Goal: Book appointment/travel/reservation

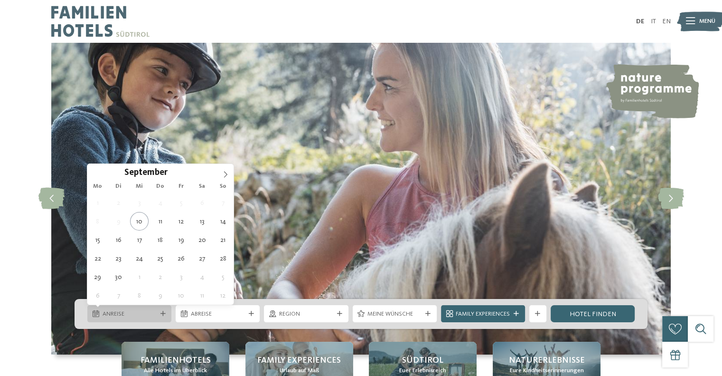
click at [160, 318] on div "Anreise" at bounding box center [129, 313] width 84 height 17
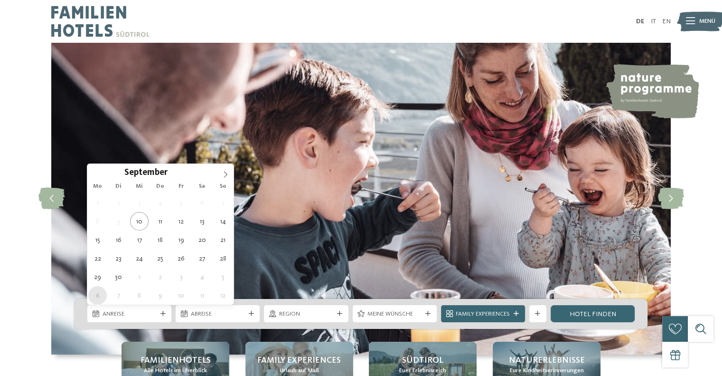
type div "[DATE]"
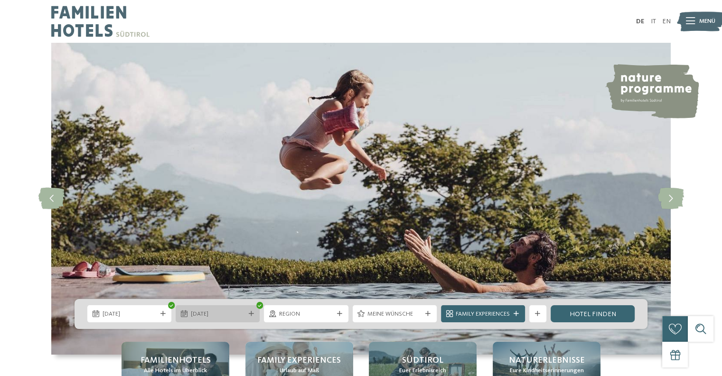
click at [217, 309] on div "[DATE]" at bounding box center [217, 313] width 58 height 9
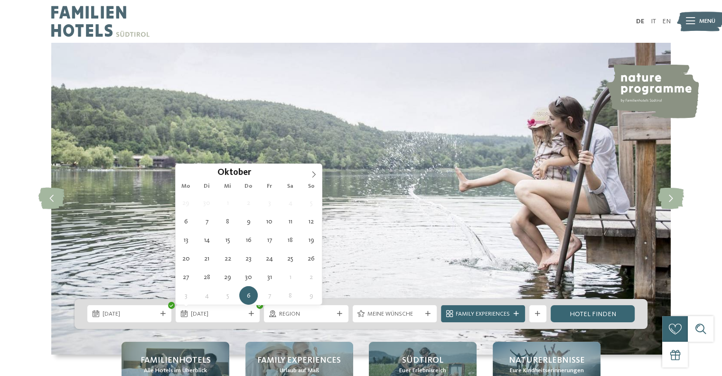
click at [182, 170] on div "Oktober ****" at bounding box center [249, 172] width 146 height 16
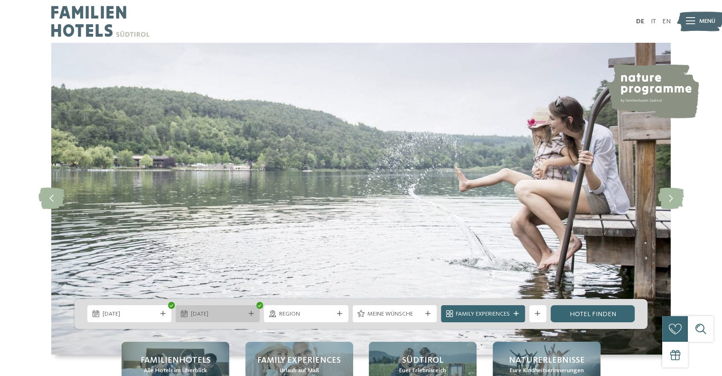
drag, startPoint x: 216, startPoint y: 302, endPoint x: 212, endPoint y: 312, distance: 11.7
click at [212, 312] on div "[DATE] [DATE]" at bounding box center [361, 314] width 573 height 30
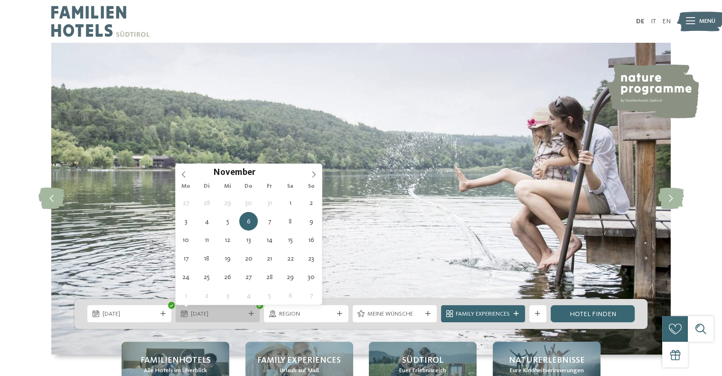
click at [212, 312] on span "[DATE]" at bounding box center [218, 314] width 54 height 9
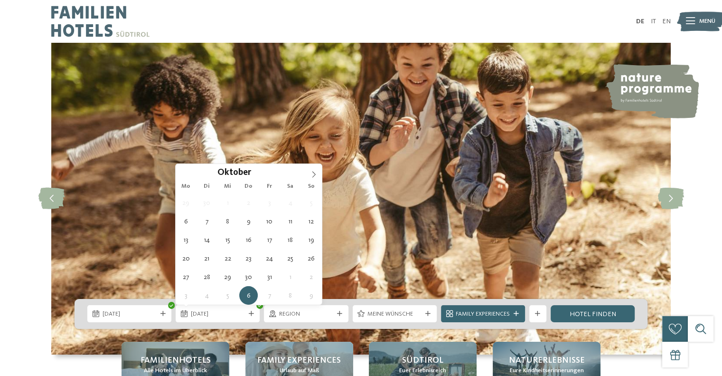
click at [185, 172] on div "Oktober ****" at bounding box center [249, 172] width 146 height 16
type div "[DATE]"
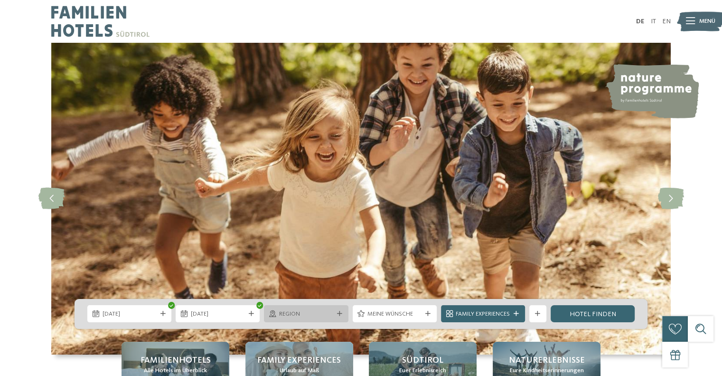
click at [311, 309] on div "Region" at bounding box center [306, 313] width 58 height 9
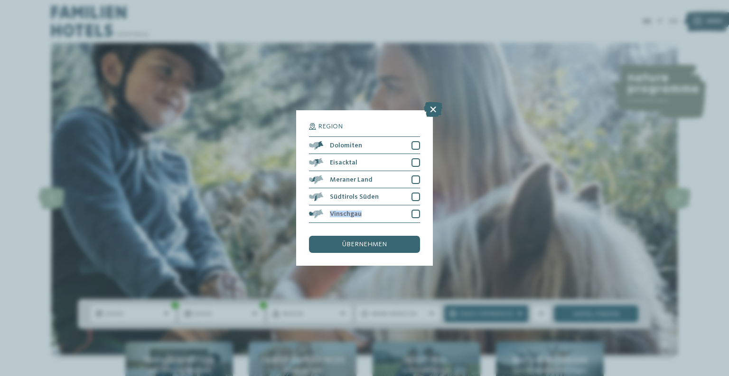
drag, startPoint x: 311, startPoint y: 309, endPoint x: 390, endPoint y: 195, distance: 138.3
click at [390, 195] on div "Region Dolomiten" at bounding box center [364, 188] width 729 height 376
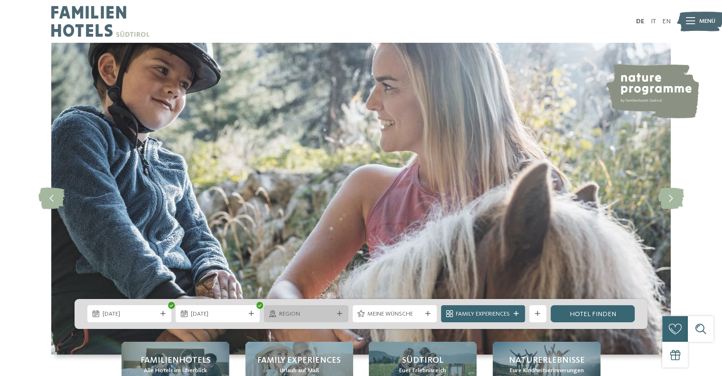
click at [302, 319] on div "Region" at bounding box center [306, 313] width 84 height 17
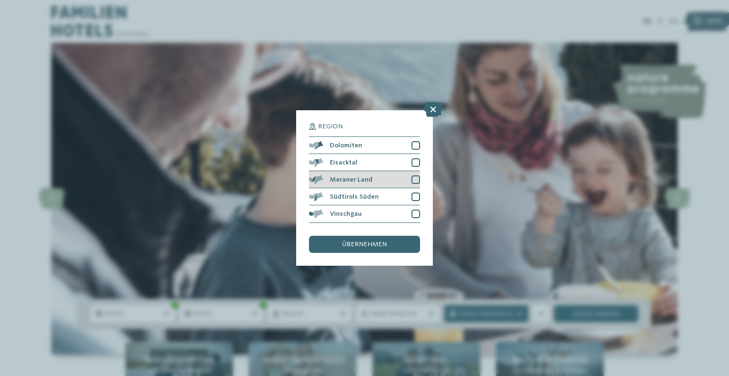
click at [416, 178] on div at bounding box center [416, 179] width 9 height 9
click at [370, 244] on span "übernehmen" at bounding box center [364, 244] width 45 height 7
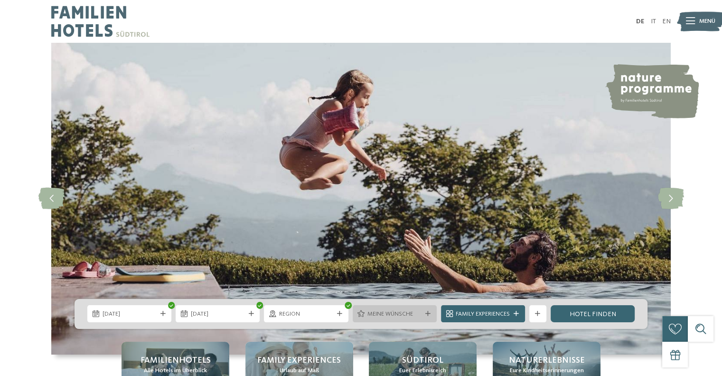
click at [395, 309] on div "Meine Wünsche" at bounding box center [395, 313] width 58 height 9
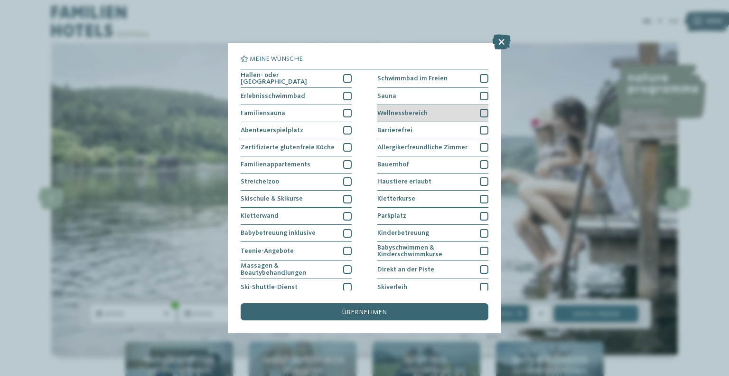
click at [480, 111] on div at bounding box center [484, 113] width 9 height 9
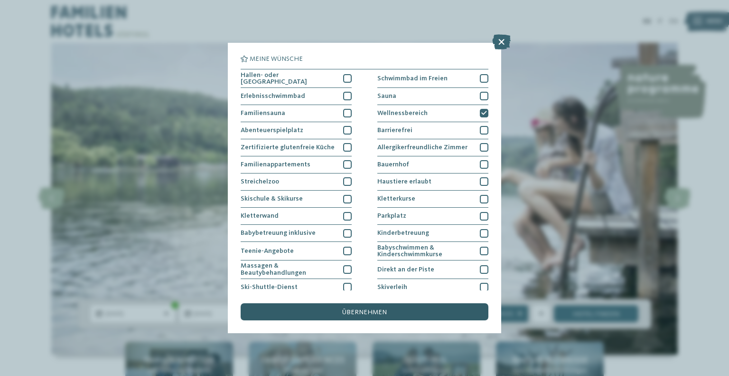
click at [387, 308] on div "übernehmen" at bounding box center [365, 311] width 248 height 17
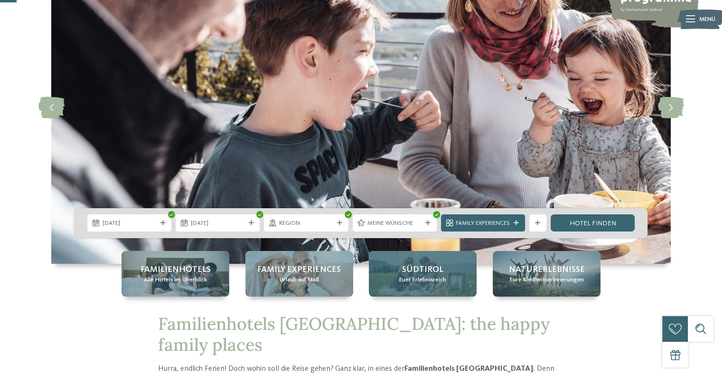
scroll to position [87, 0]
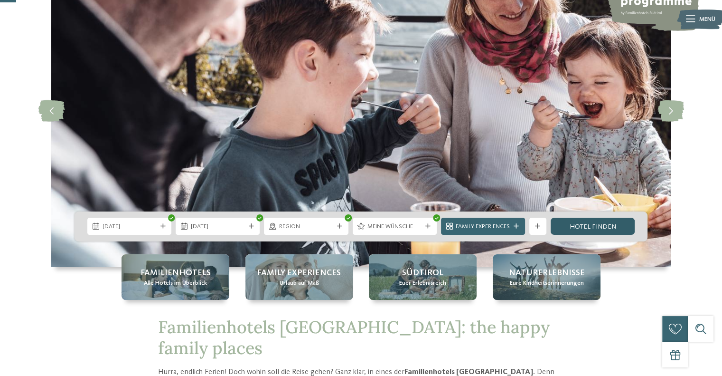
click at [598, 222] on link "Hotel finden" at bounding box center [593, 225] width 84 height 17
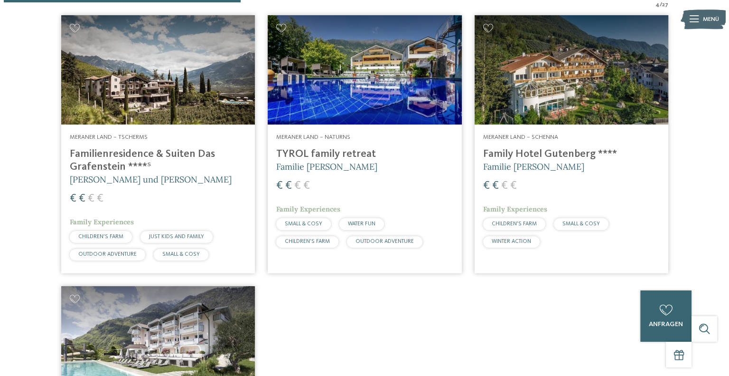
scroll to position [318, 0]
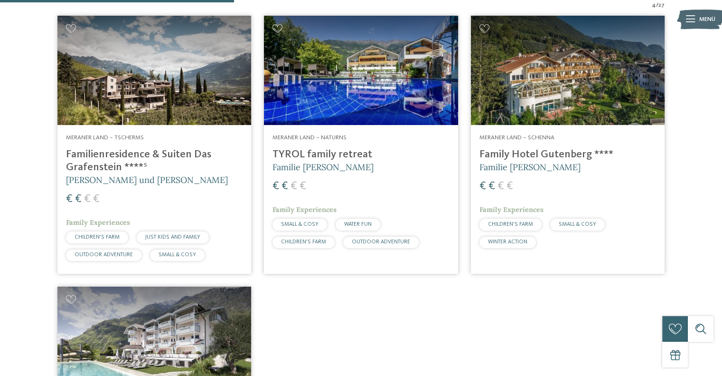
click at [157, 171] on h4 "Familienresidence & Suiten Das Grafenstein ****ˢ" at bounding box center [154, 161] width 177 height 26
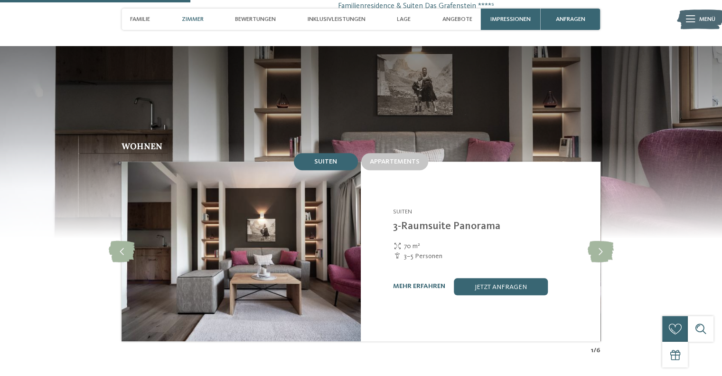
scroll to position [740, 0]
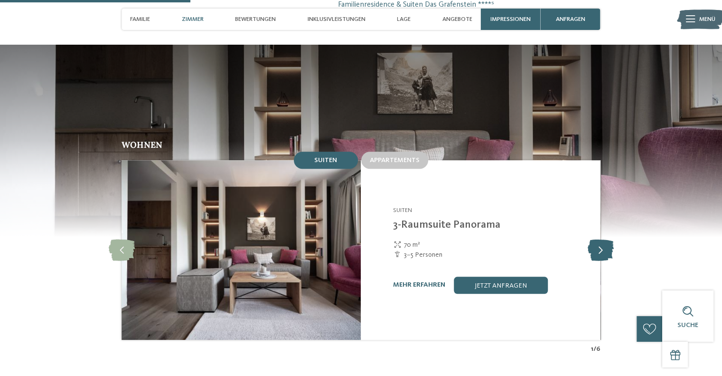
click at [598, 239] on icon at bounding box center [600, 249] width 26 height 21
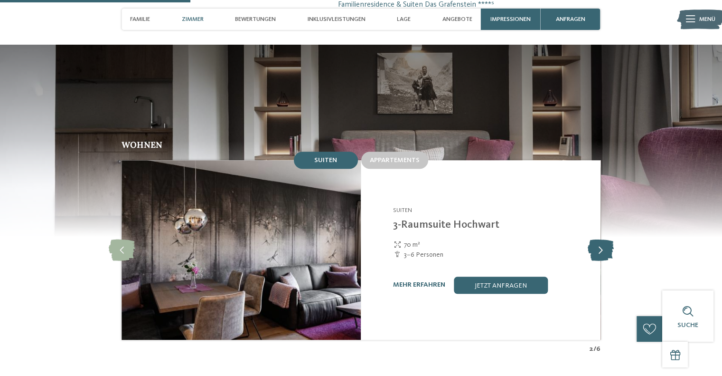
click at [598, 239] on icon at bounding box center [600, 249] width 26 height 21
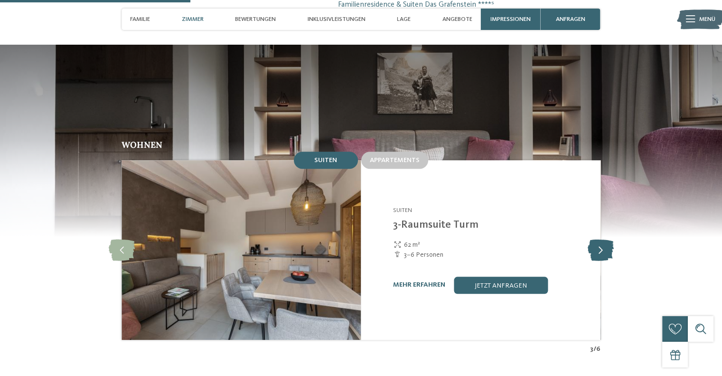
click at [598, 239] on icon at bounding box center [600, 249] width 26 height 21
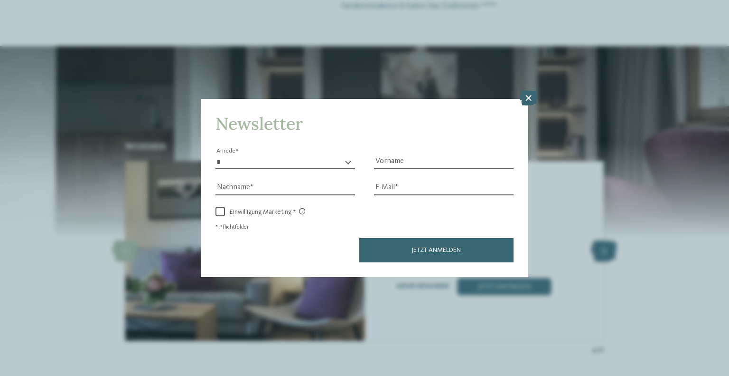
click at [598, 239] on div "Newsletter * **** **** ******* ****** Anrede Vorname Nachname Link" at bounding box center [364, 188] width 729 height 376
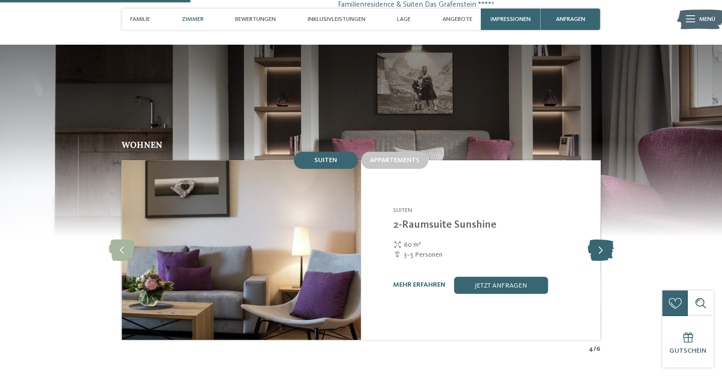
click at [598, 239] on icon at bounding box center [600, 249] width 26 height 21
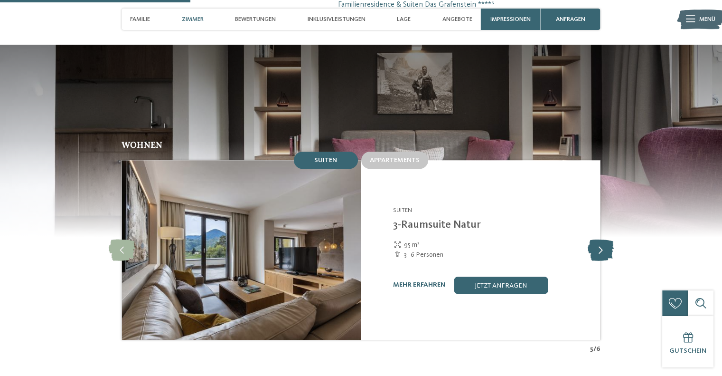
click at [598, 239] on icon at bounding box center [600, 249] width 26 height 21
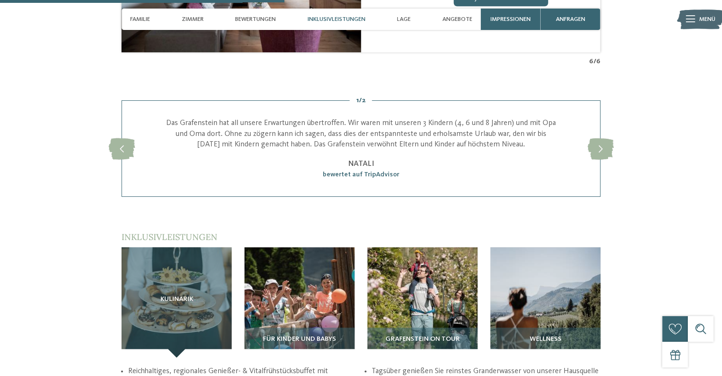
scroll to position [1107, 0]
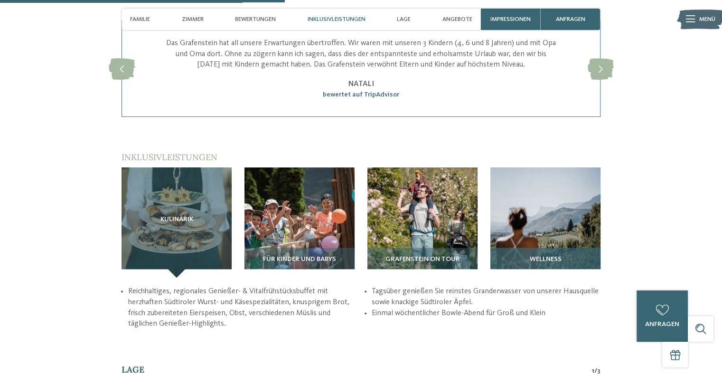
click at [580, 255] on h3 "Wellness" at bounding box center [546, 259] width 102 height 8
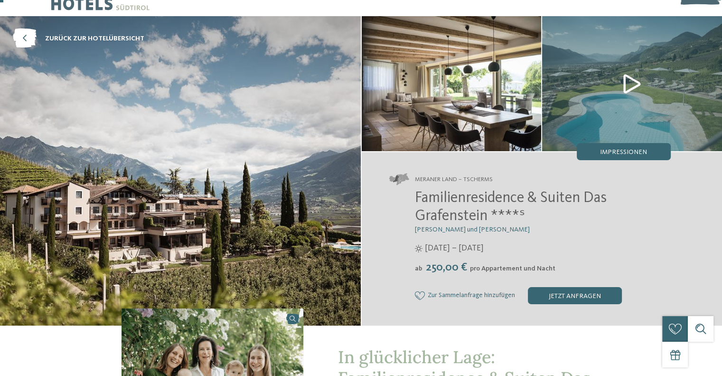
scroll to position [13, 0]
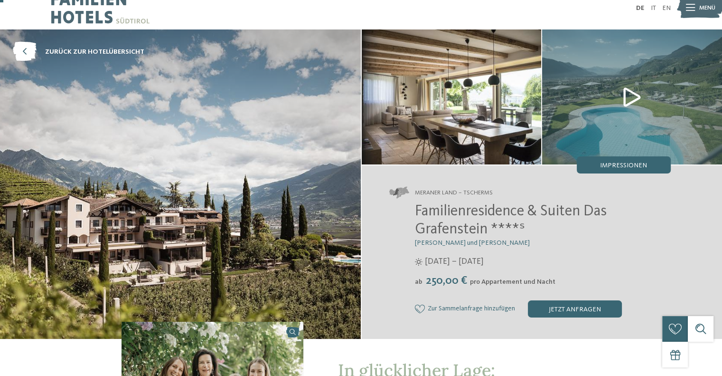
drag, startPoint x: 505, startPoint y: 283, endPoint x: 520, endPoint y: 178, distance: 105.6
click at [520, 178] on div "Meraner Land – Tscherms Familienresidence & Suiten Das Grafenstein ****ˢ Alexan…" at bounding box center [542, 251] width 361 height 173
